Goal: Task Accomplishment & Management: Use online tool/utility

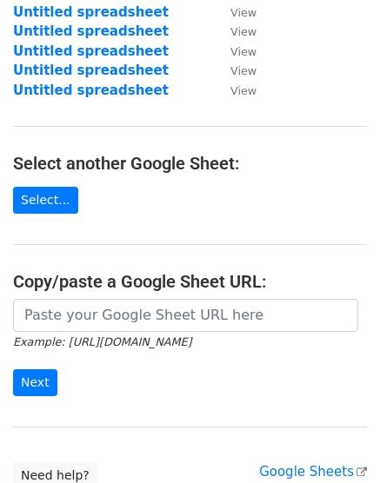
scroll to position [242, 0]
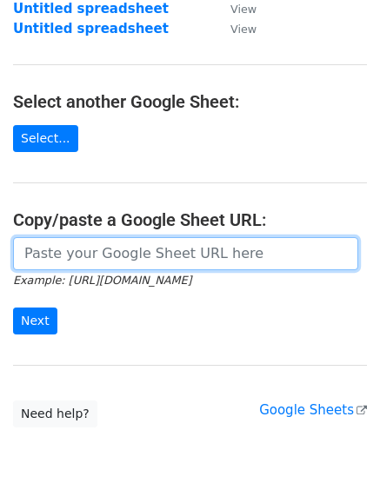
click at [123, 247] on input "url" at bounding box center [185, 253] width 345 height 33
paste input "[URL][DOMAIN_NAME]"
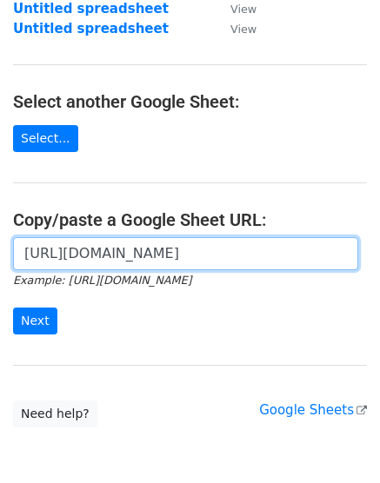
scroll to position [0, 375]
type input "[URL][DOMAIN_NAME]"
click at [13, 308] on input "Next" at bounding box center [35, 321] width 44 height 27
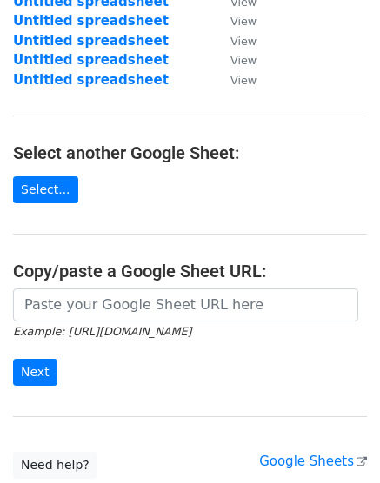
scroll to position [194, 0]
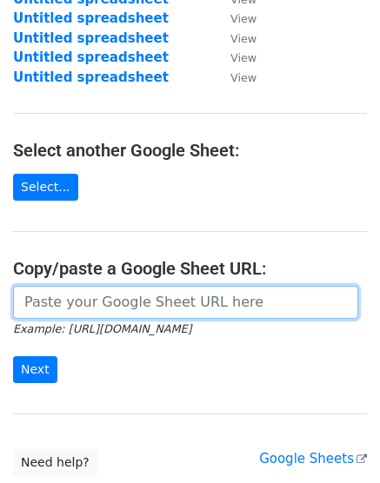
click at [79, 296] on input "url" at bounding box center [185, 302] width 345 height 33
paste input "[URL][DOMAIN_NAME]"
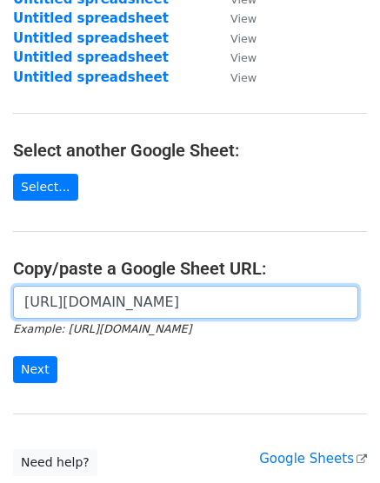
scroll to position [0, 375]
type input "[URL][DOMAIN_NAME]"
click at [13, 356] on input "Next" at bounding box center [35, 369] width 44 height 27
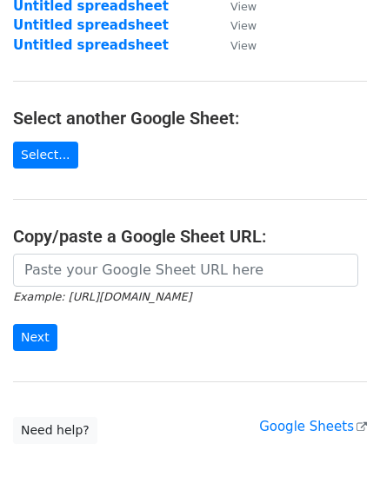
scroll to position [227, 0]
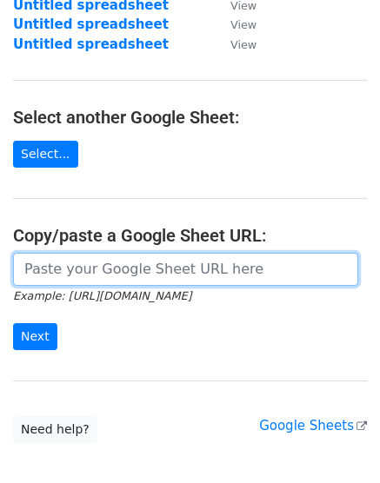
click at [125, 270] on input "url" at bounding box center [185, 269] width 345 height 33
paste input "[URL][DOMAIN_NAME]"
type input "[URL][DOMAIN_NAME]"
click at [13, 323] on input "Next" at bounding box center [35, 336] width 44 height 27
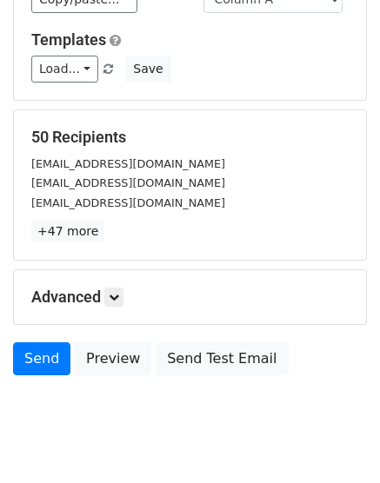
scroll to position [192, 0]
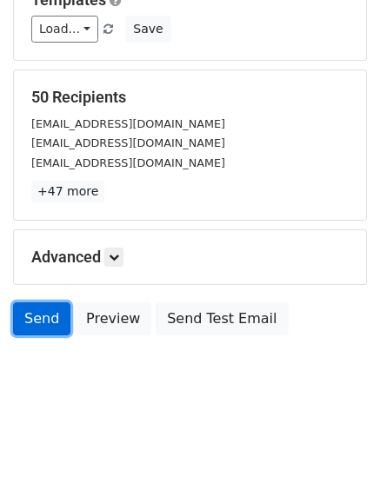
click at [47, 308] on link "Send" at bounding box center [41, 318] width 57 height 33
